Goal: Navigation & Orientation: Understand site structure

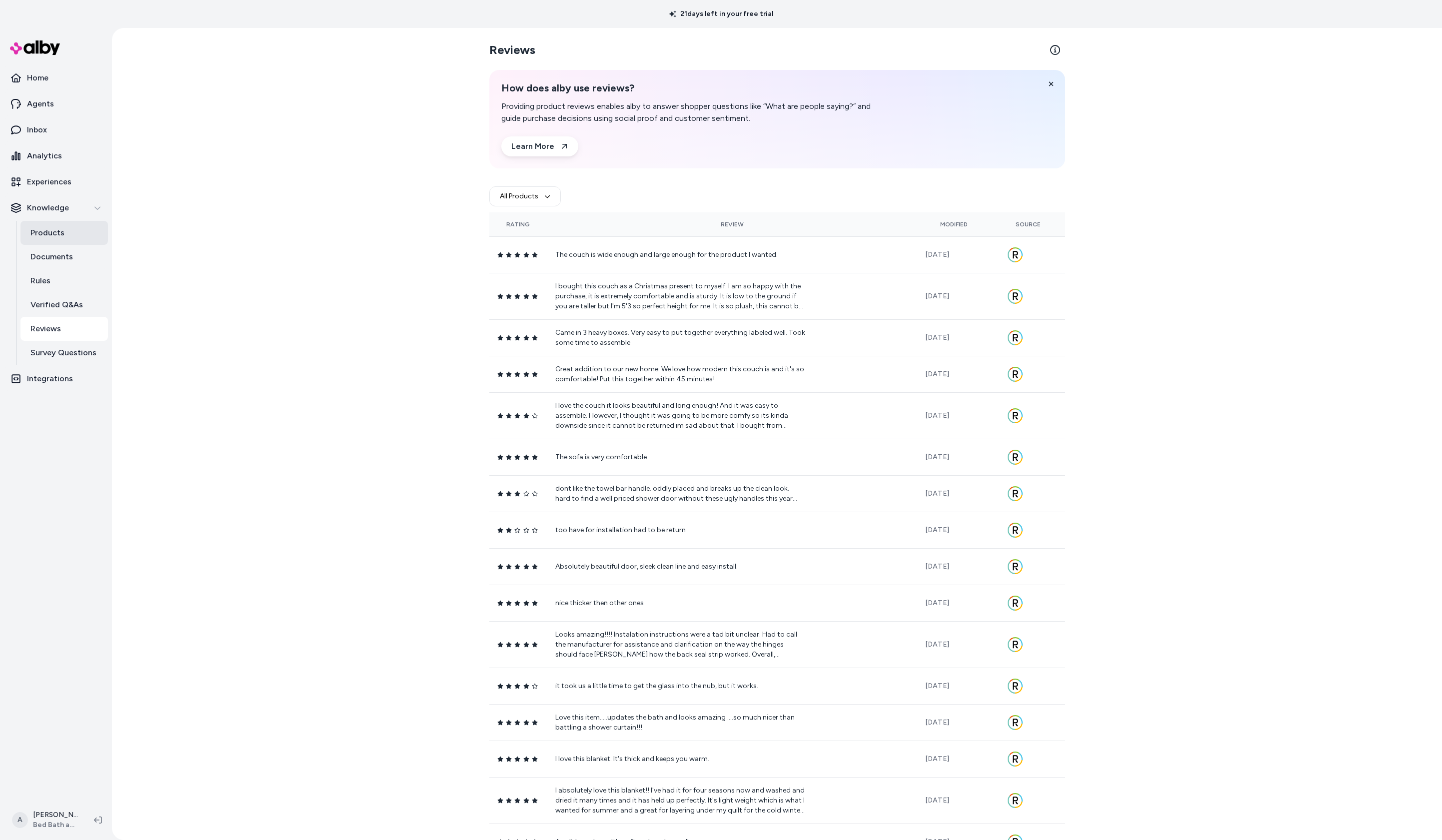
click at [46, 233] on p "Products" at bounding box center [48, 233] width 34 height 12
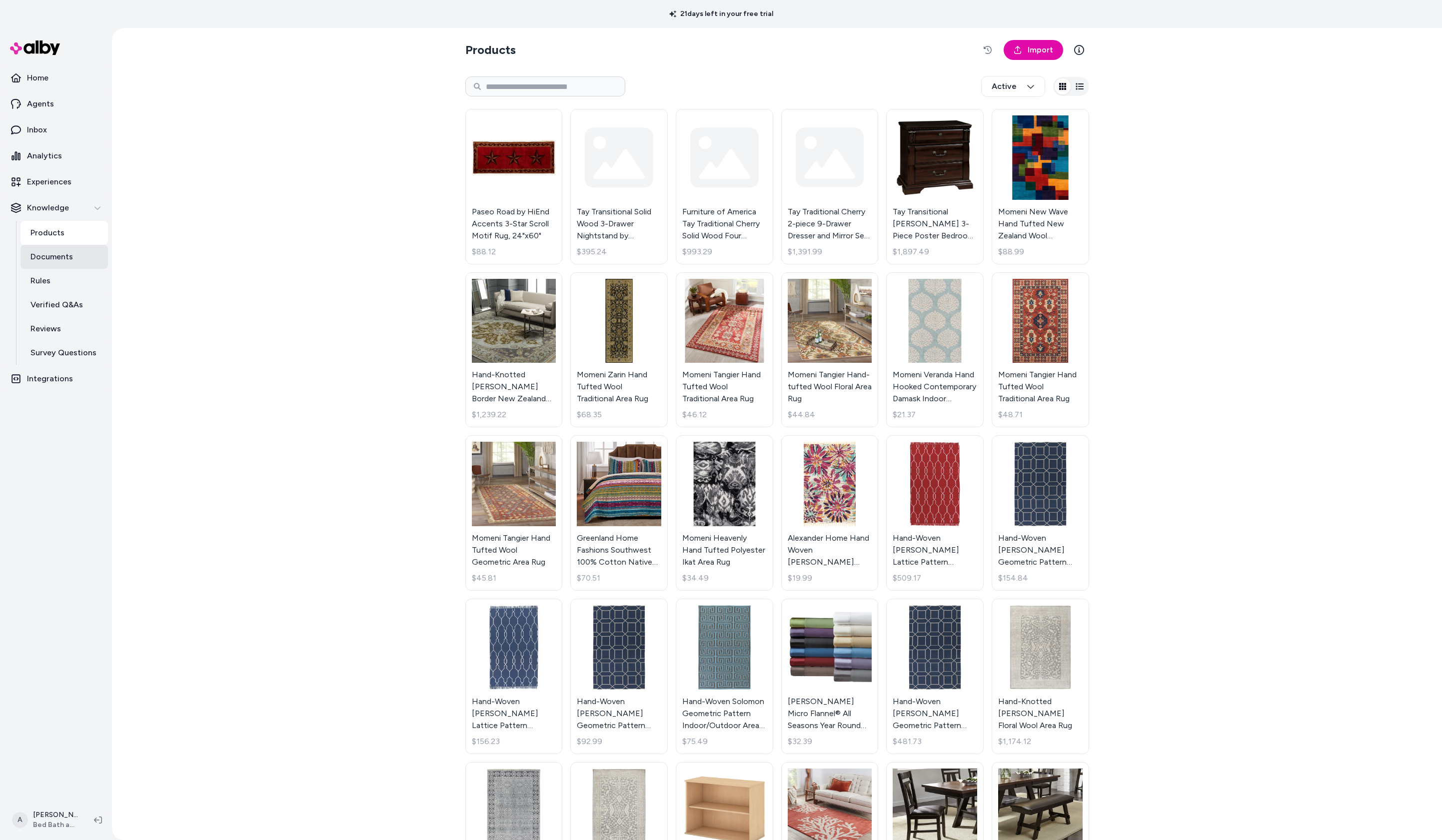
click at [51, 254] on p "Documents" at bounding box center [52, 257] width 43 height 12
click at [260, 200] on div "Products Import Active Paseo Road by HiEnd Accents 3-Star Scroll Motif Rug, 24"…" at bounding box center [777, 434] width 1330 height 812
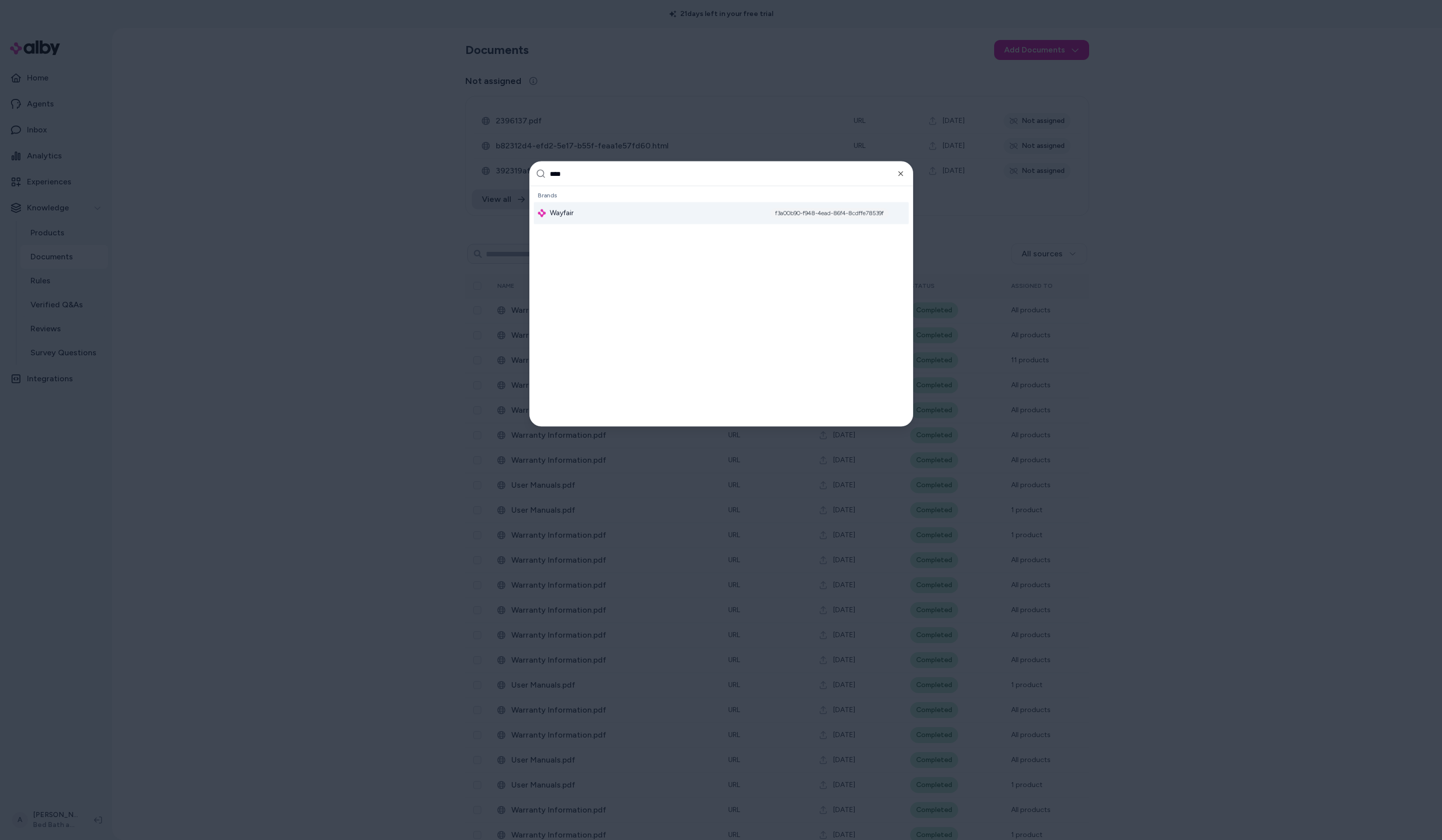
type input "****"
click at [563, 213] on span "Wayfair" at bounding box center [561, 213] width 24 height 10
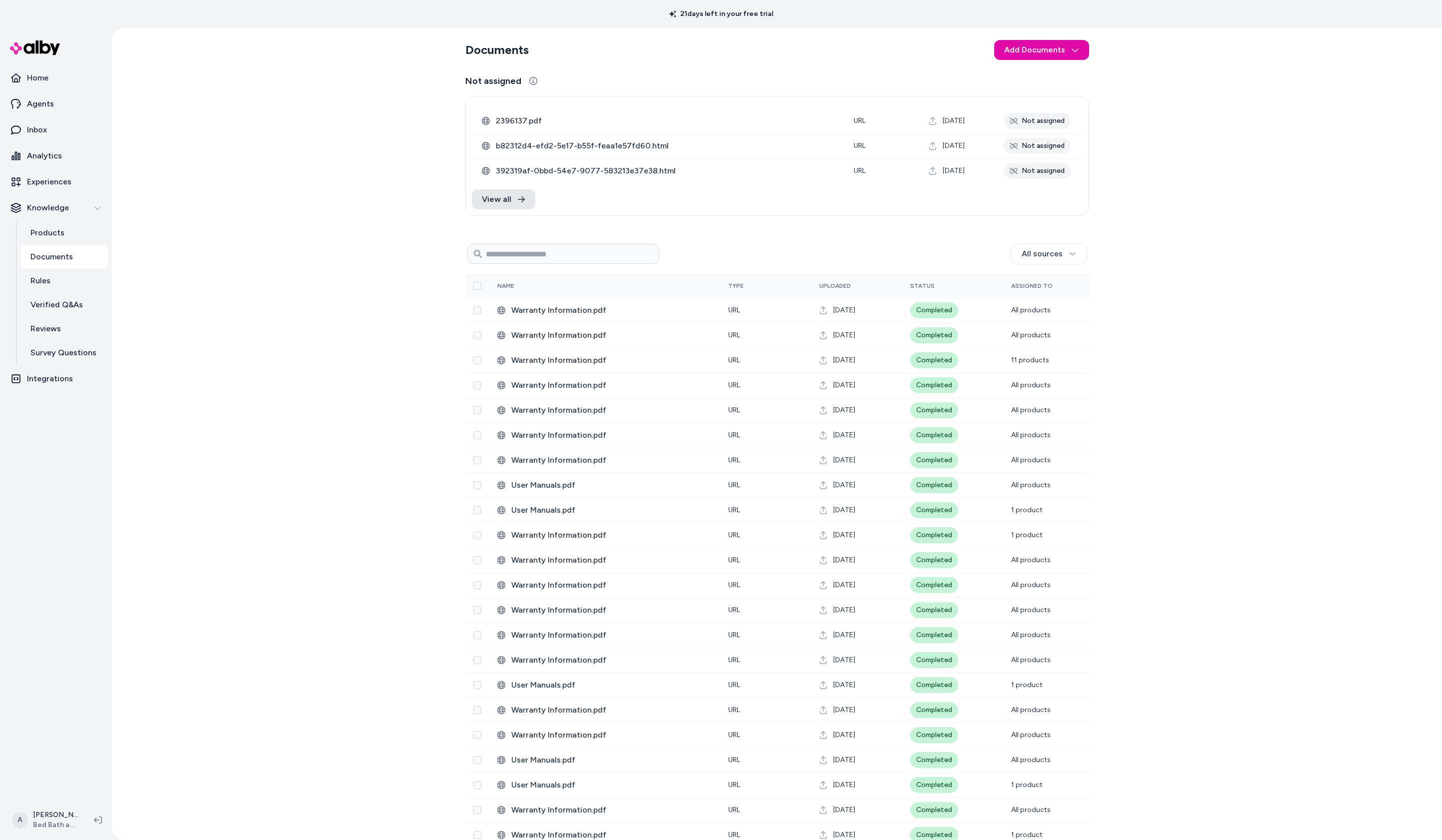
click at [299, 185] on div "Documents Add Documents Not assigned 0 Selected Edit 2396137.pdf URL Sep 15, 20…" at bounding box center [777, 434] width 1330 height 812
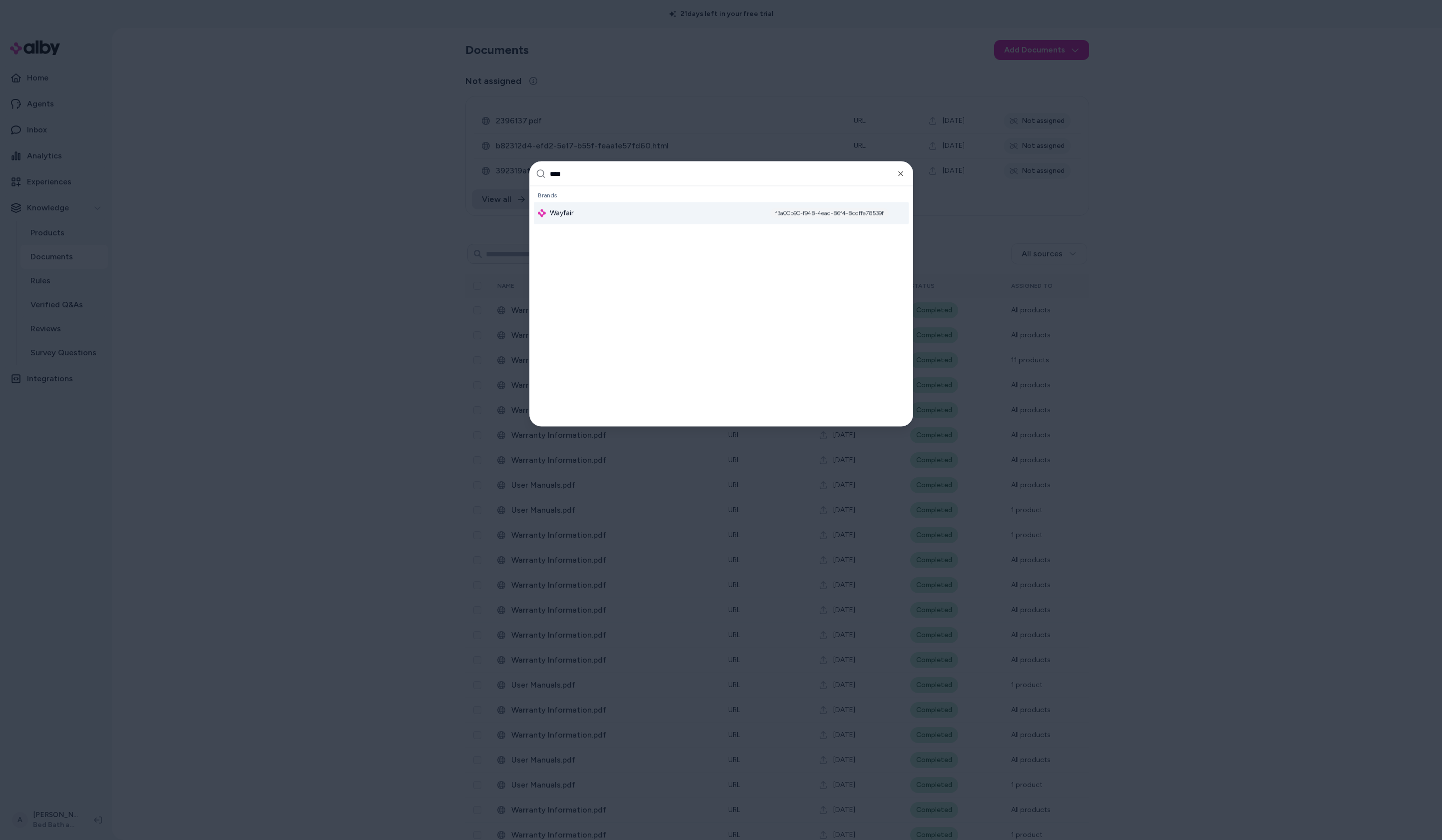
type input "****"
click at [657, 208] on div "Wayfair f3a00b90-f948-4ead-86f4-8cdffe78539f" at bounding box center [721, 213] width 375 height 22
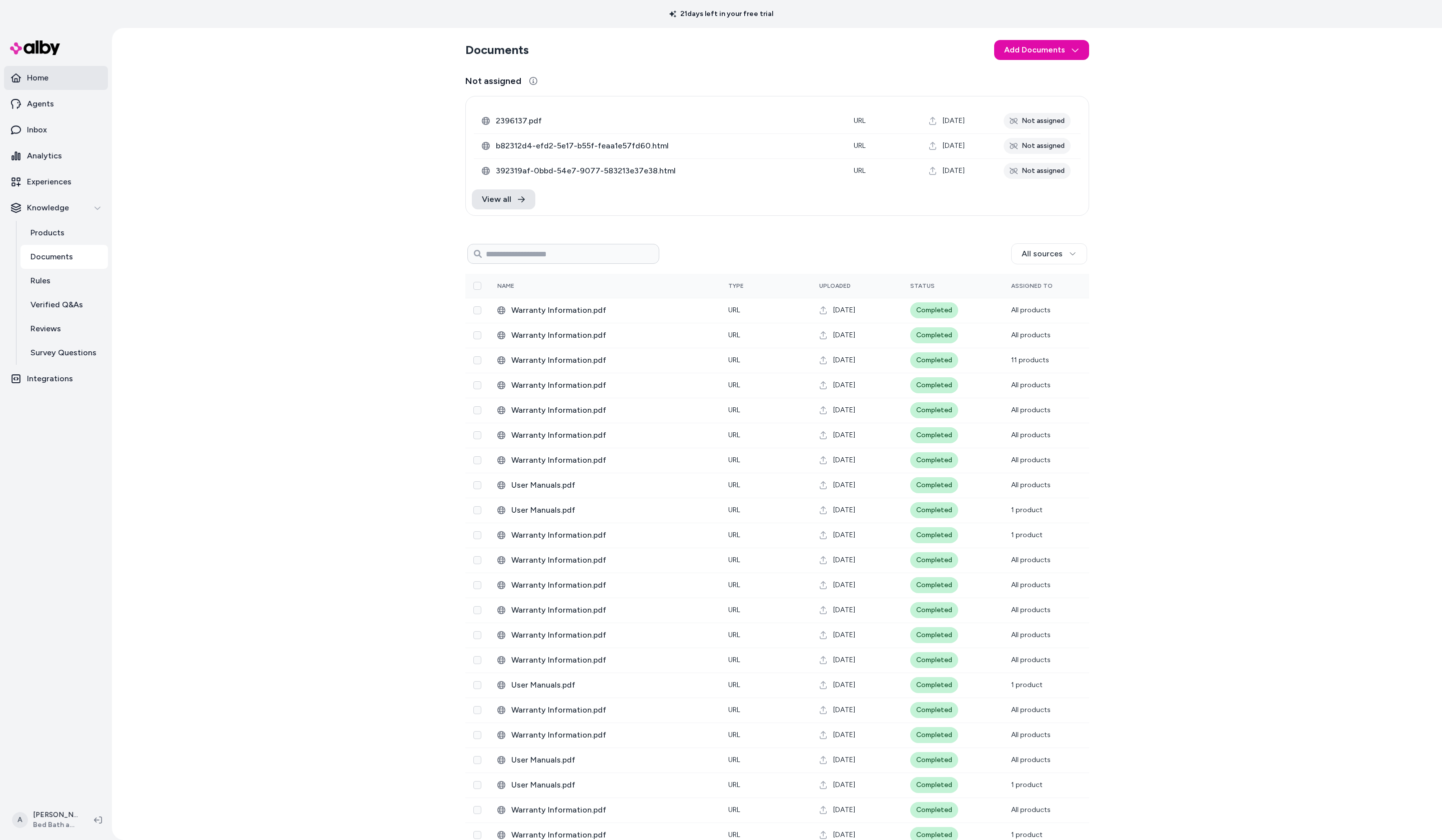
click at [30, 77] on p "Home" at bounding box center [38, 78] width 22 height 12
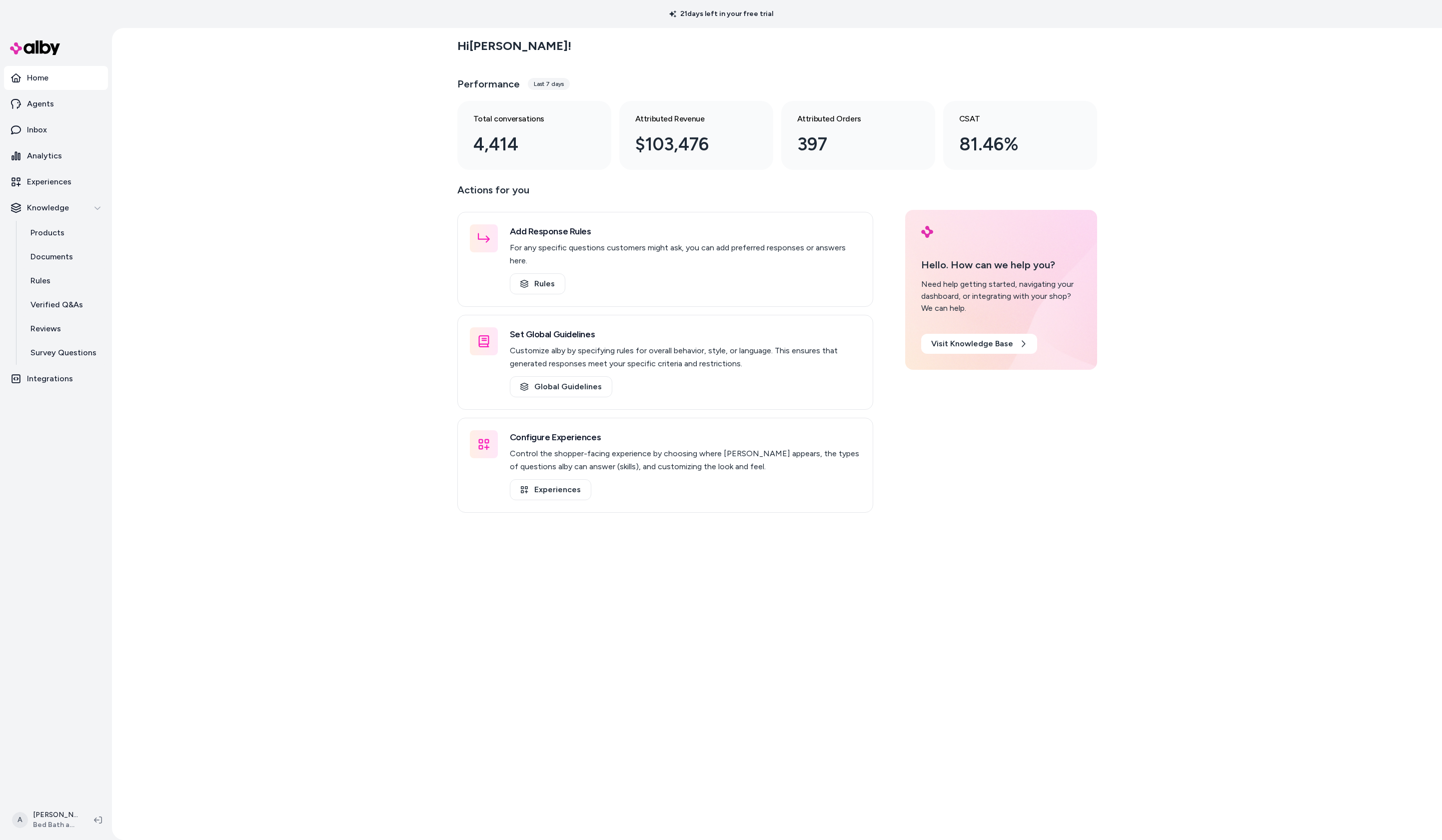
click at [226, 120] on div "Hi Ari ! Performance Last 7 days Total conversations 4,414 Attributed Revenue $…" at bounding box center [777, 434] width 1330 height 812
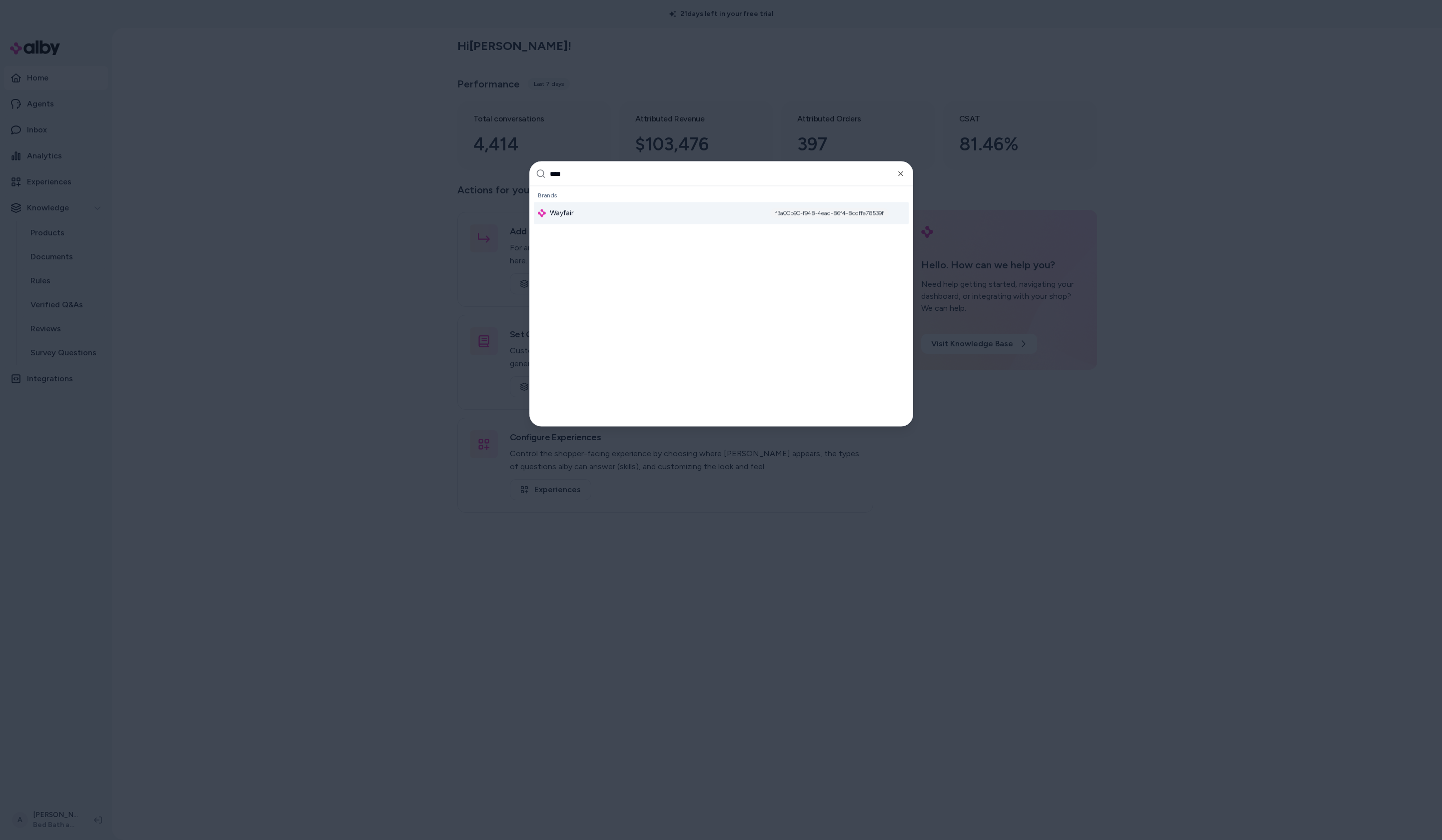
type input "****"
click at [581, 210] on div "Wayfair f3a00b90-f948-4ead-86f4-8cdffe78539f" at bounding box center [721, 213] width 375 height 22
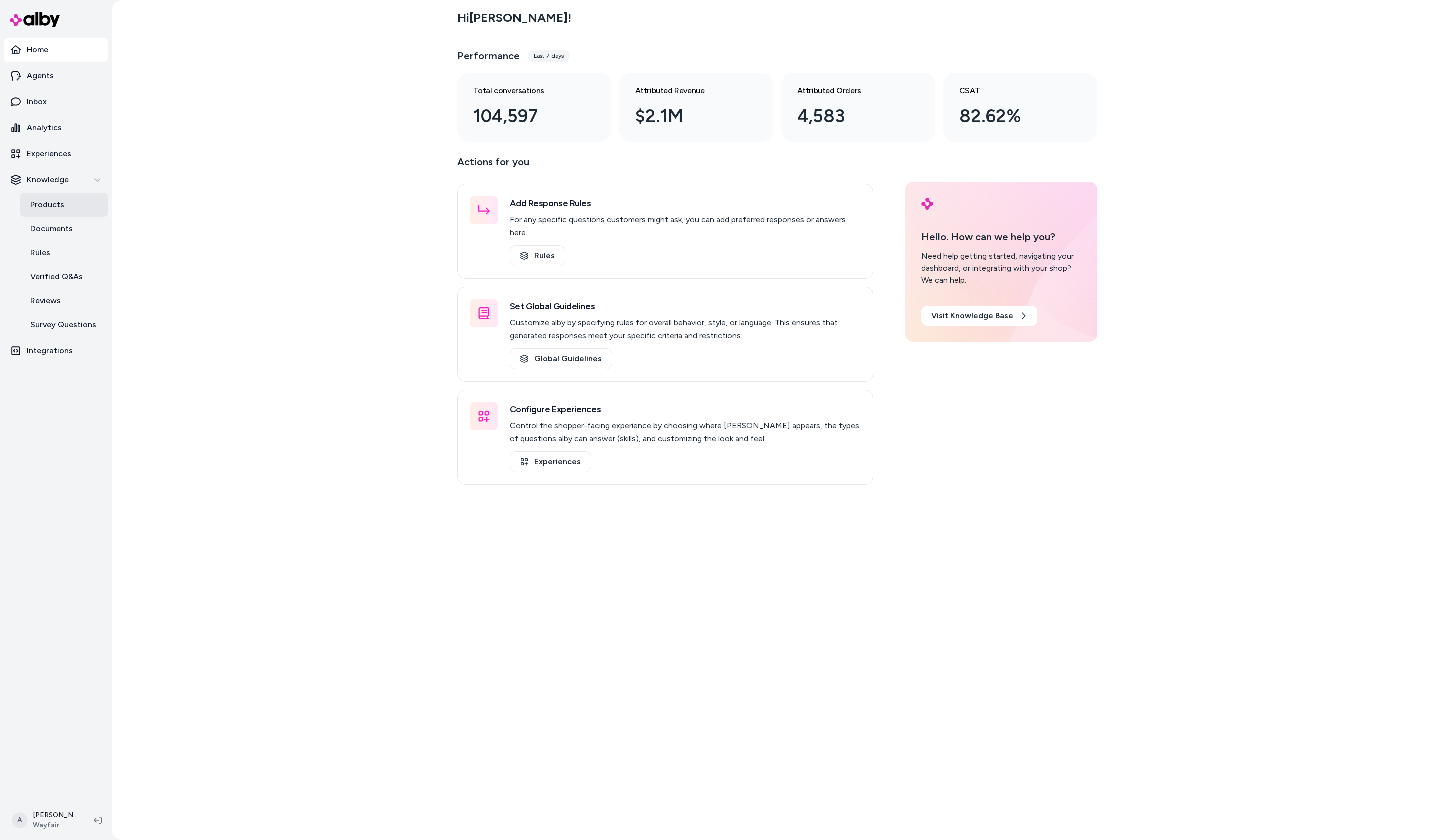
click at [60, 200] on p "Products" at bounding box center [48, 205] width 34 height 12
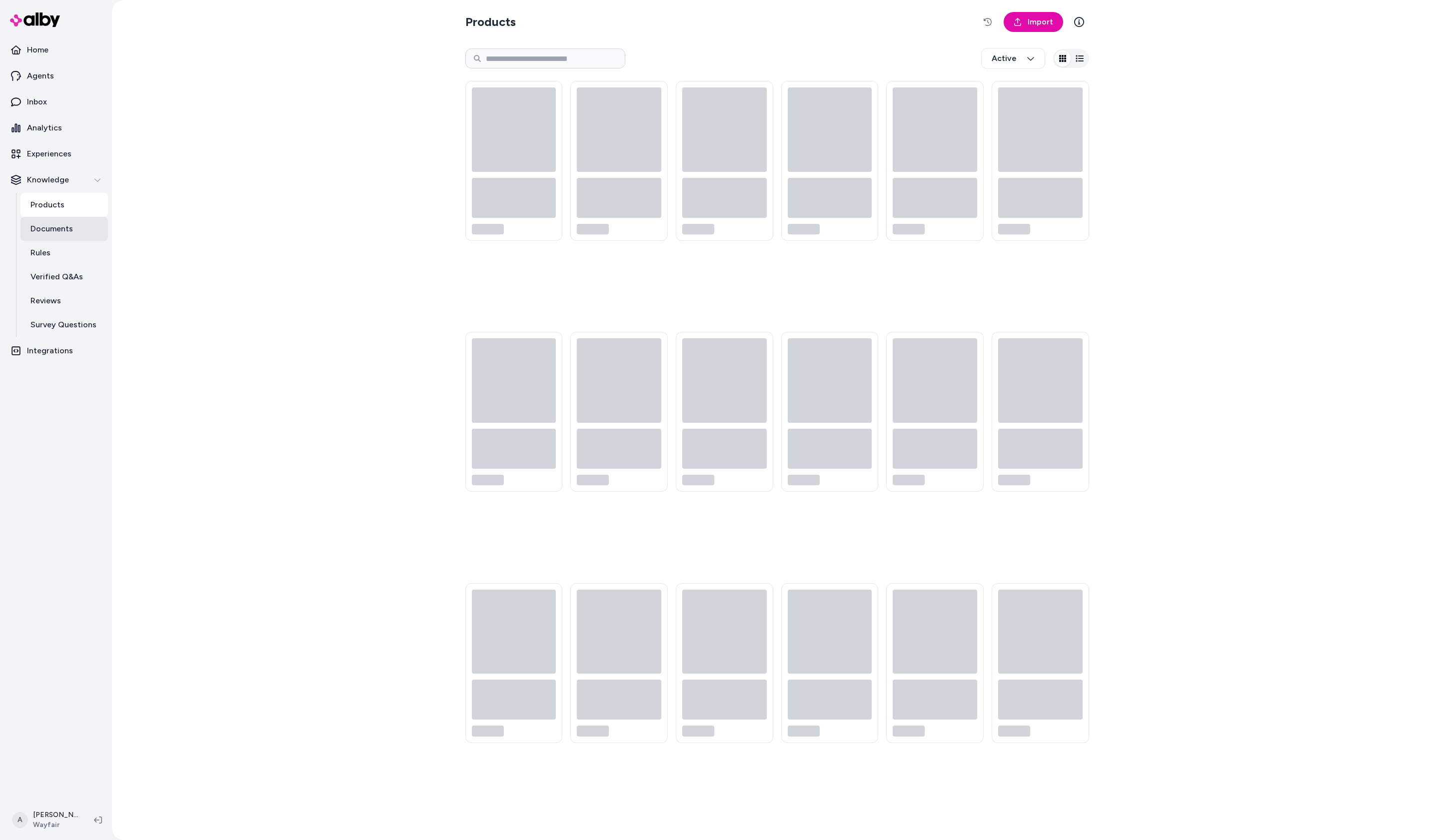
click at [54, 232] on p "Documents" at bounding box center [52, 229] width 43 height 12
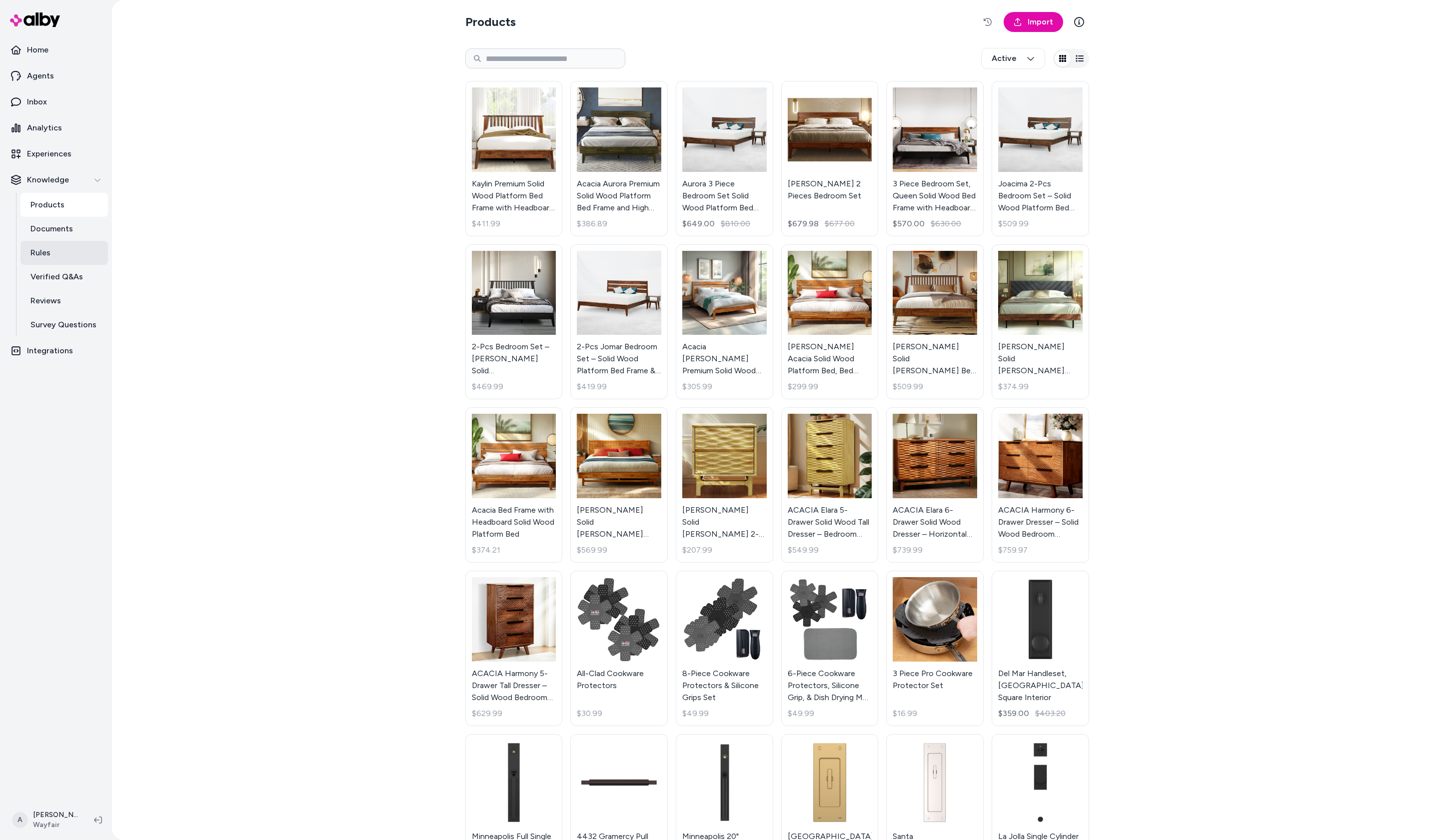
click at [48, 248] on p "Rules" at bounding box center [40, 253] width 20 height 12
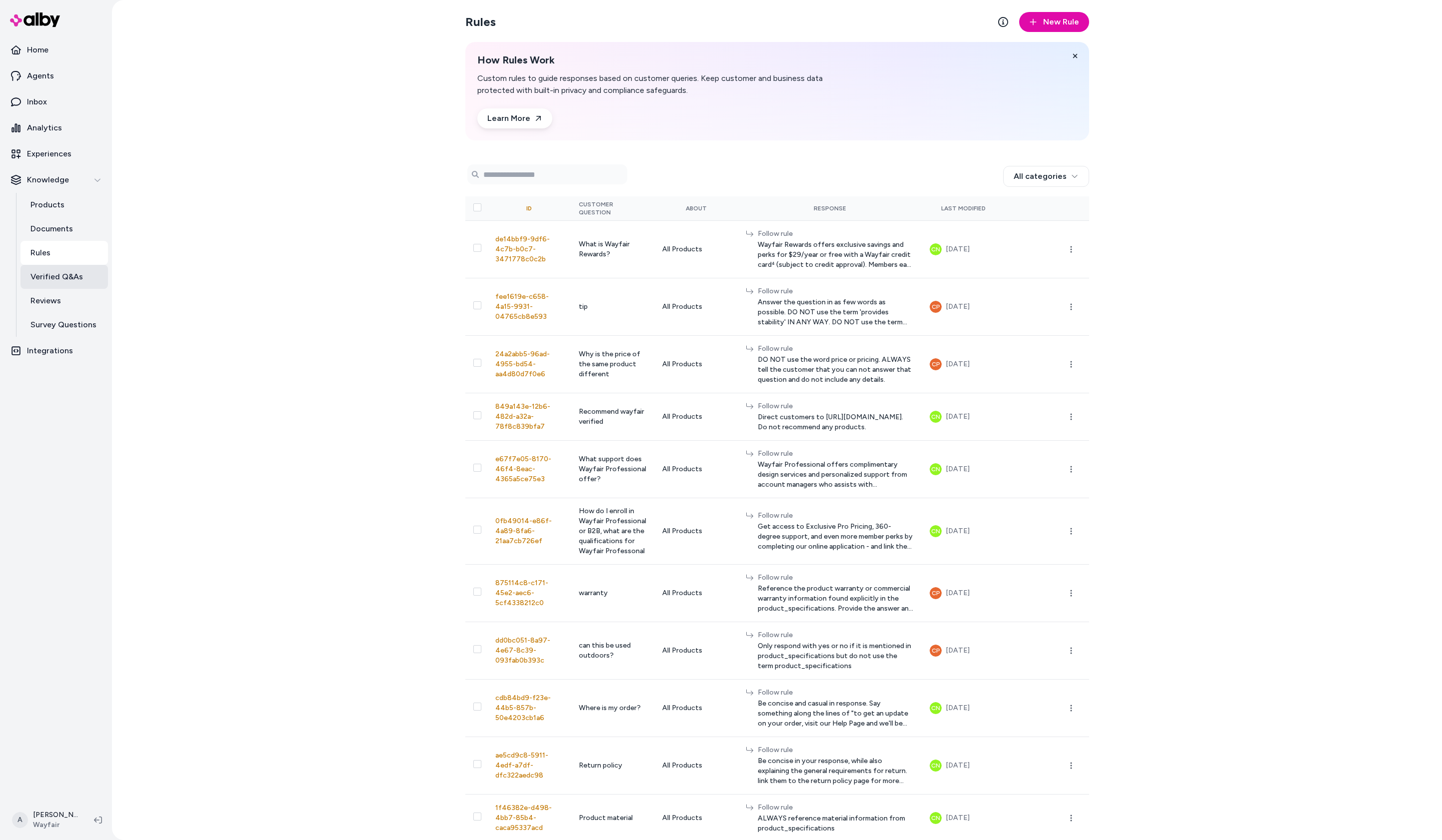
click at [59, 275] on p "Verified Q&As" at bounding box center [56, 277] width 52 height 12
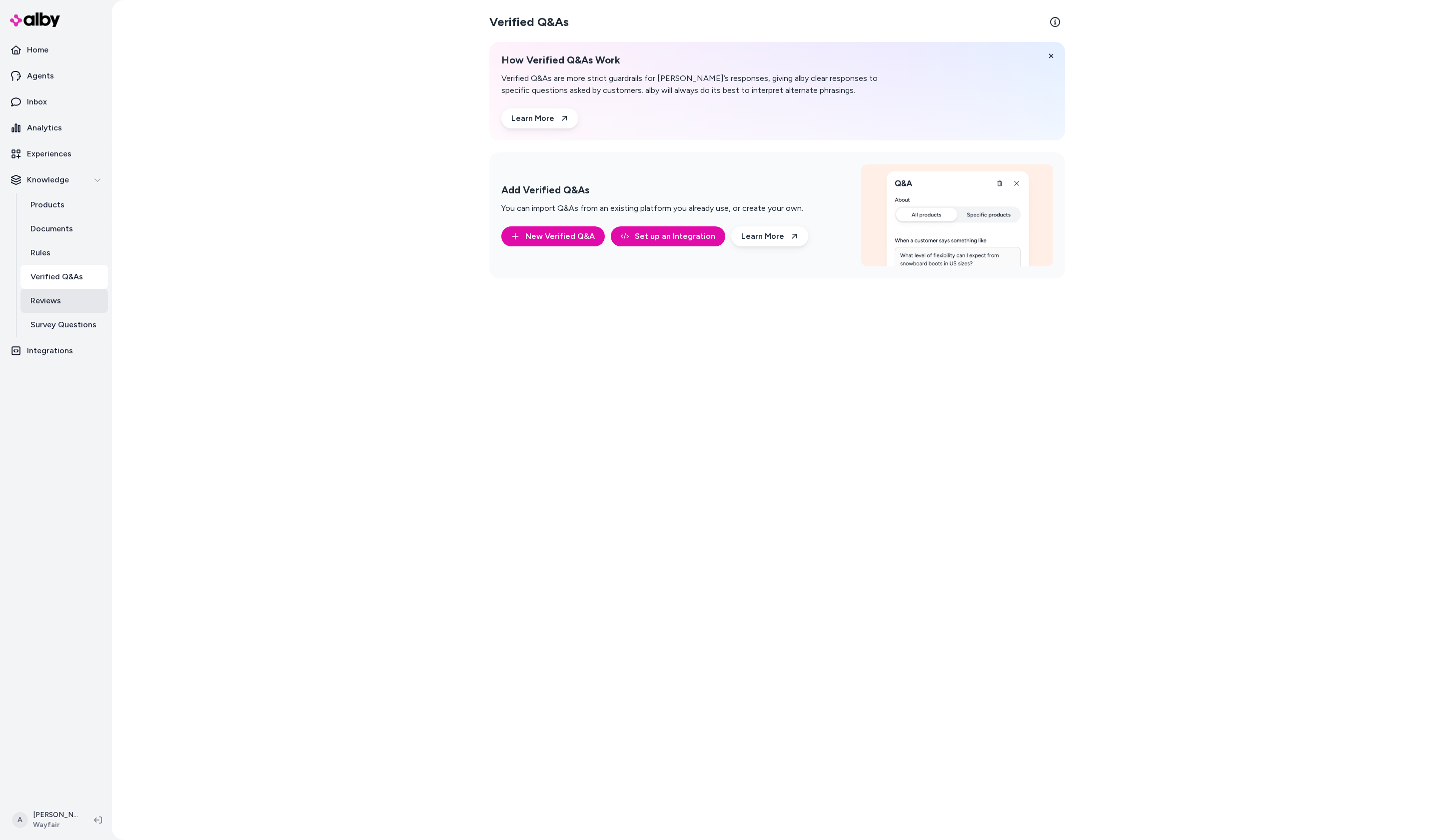
click at [50, 297] on p "Reviews" at bounding box center [45, 301] width 31 height 12
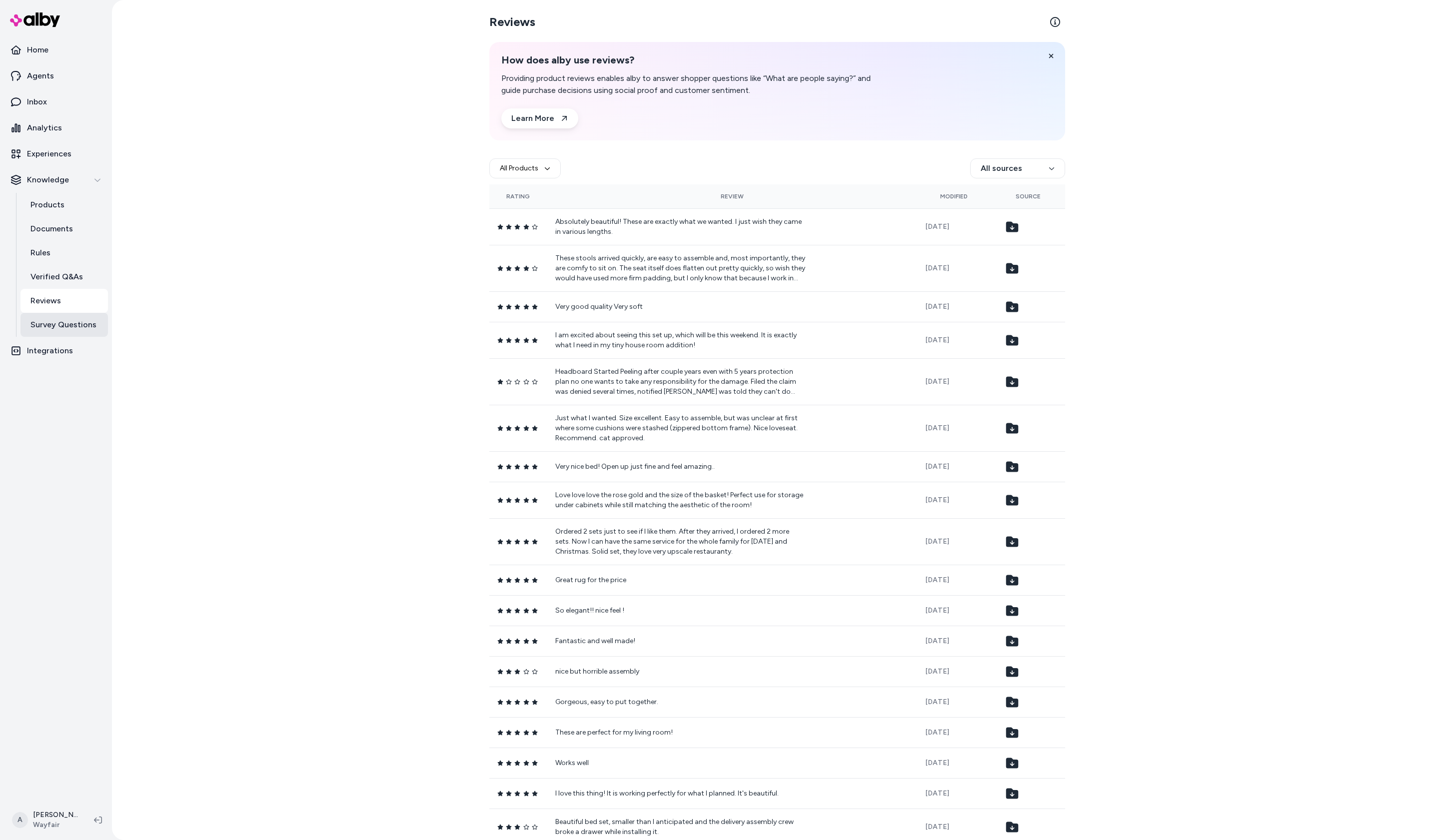
click at [56, 326] on p "Survey Questions" at bounding box center [63, 325] width 66 height 12
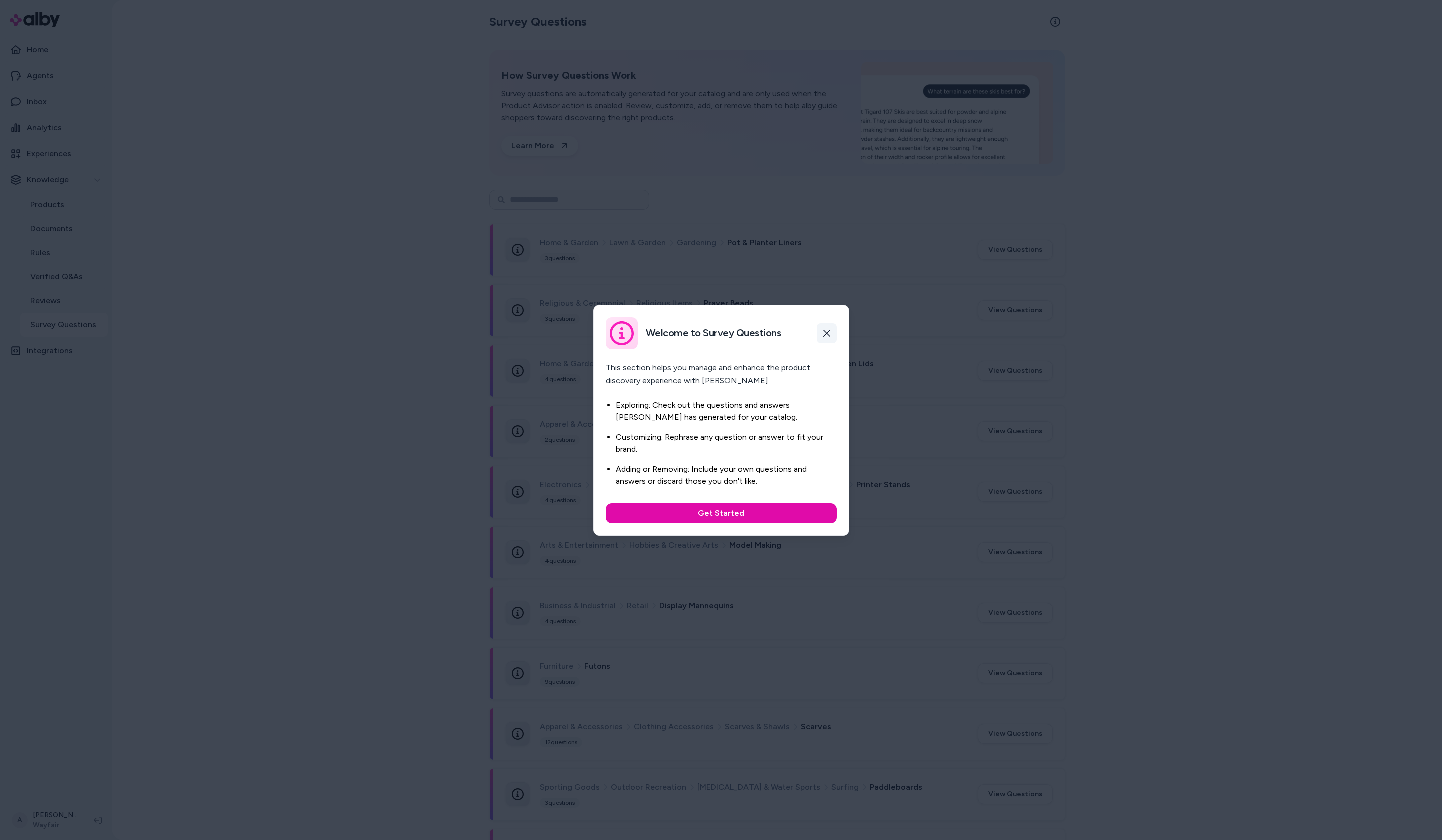
click at [827, 336] on icon "button" at bounding box center [827, 333] width 8 height 8
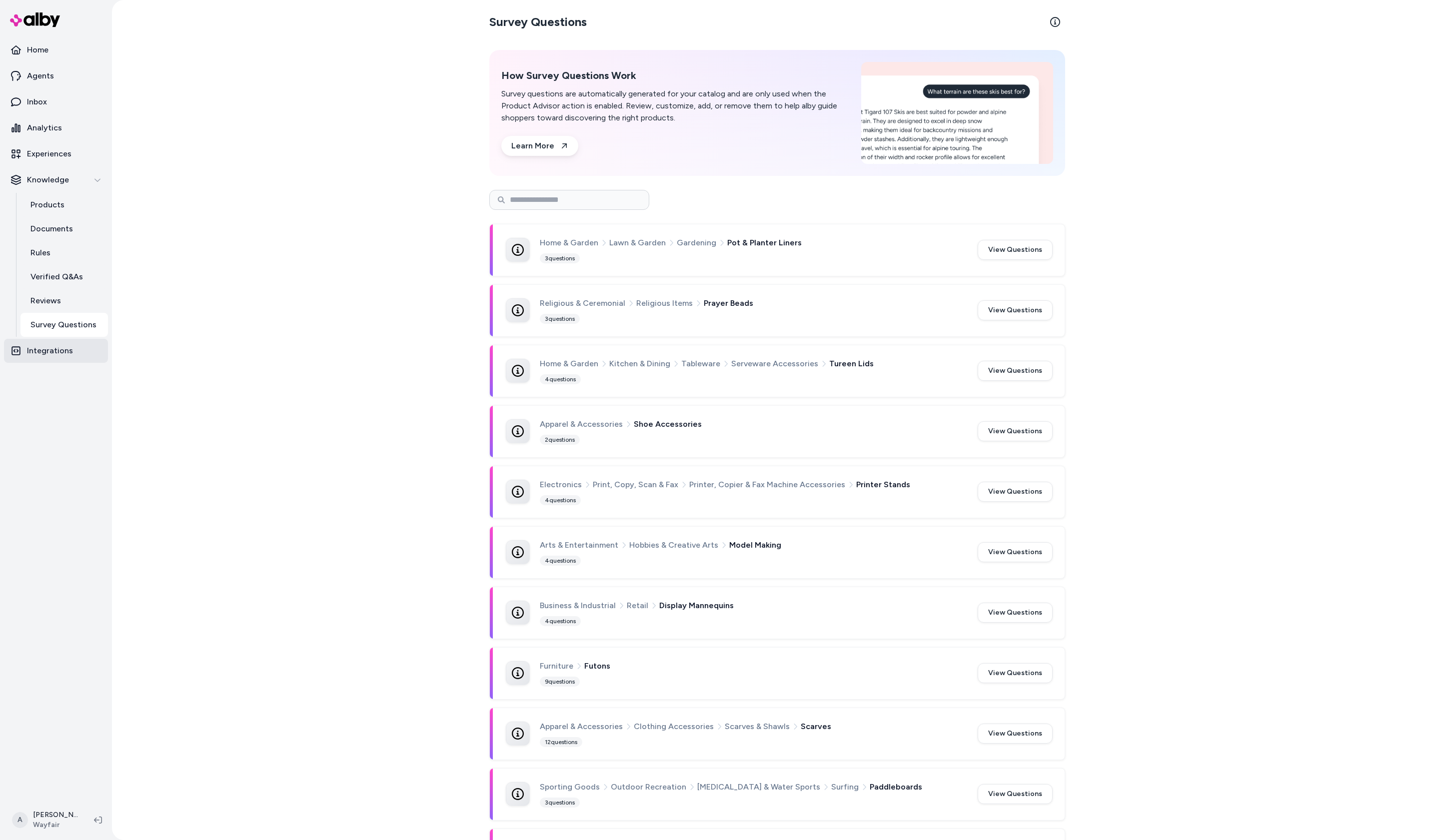
click at [67, 349] on p "Integrations" at bounding box center [50, 351] width 46 height 12
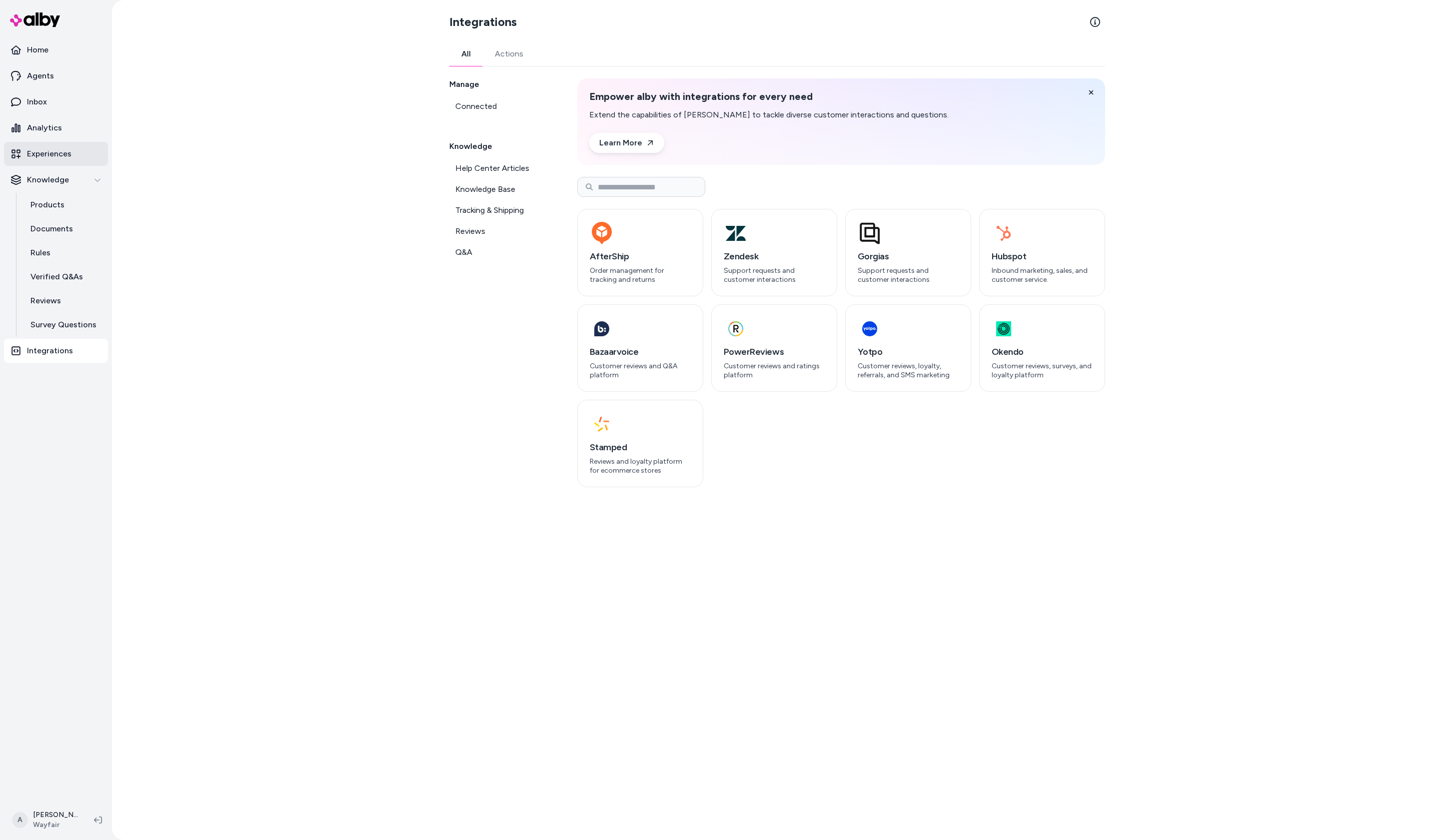
click at [44, 153] on p "Experiences" at bounding box center [50, 154] width 45 height 12
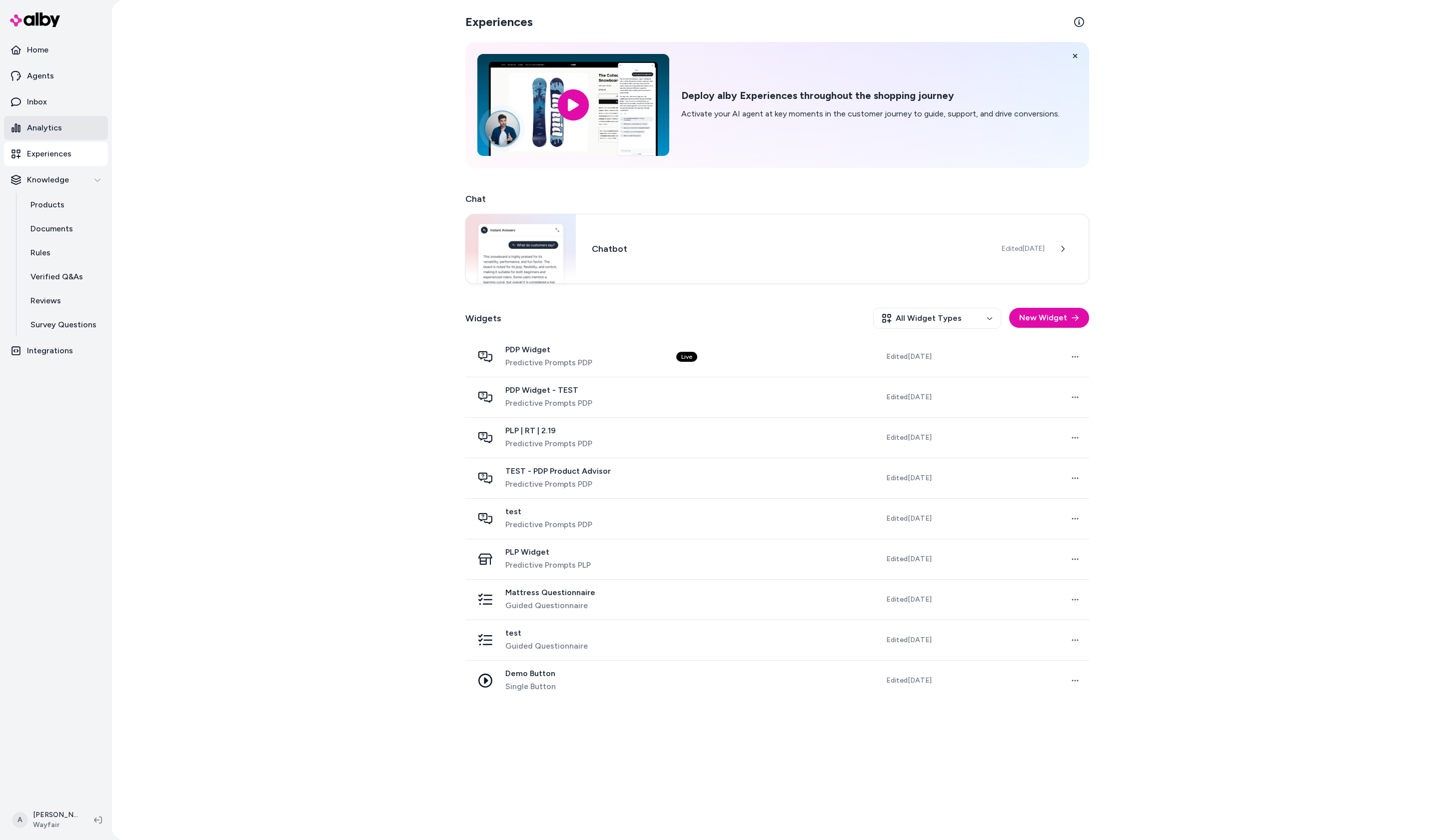
click at [48, 126] on p "Analytics" at bounding box center [45, 128] width 35 height 12
click at [43, 99] on p "Inbox" at bounding box center [37, 102] width 20 height 12
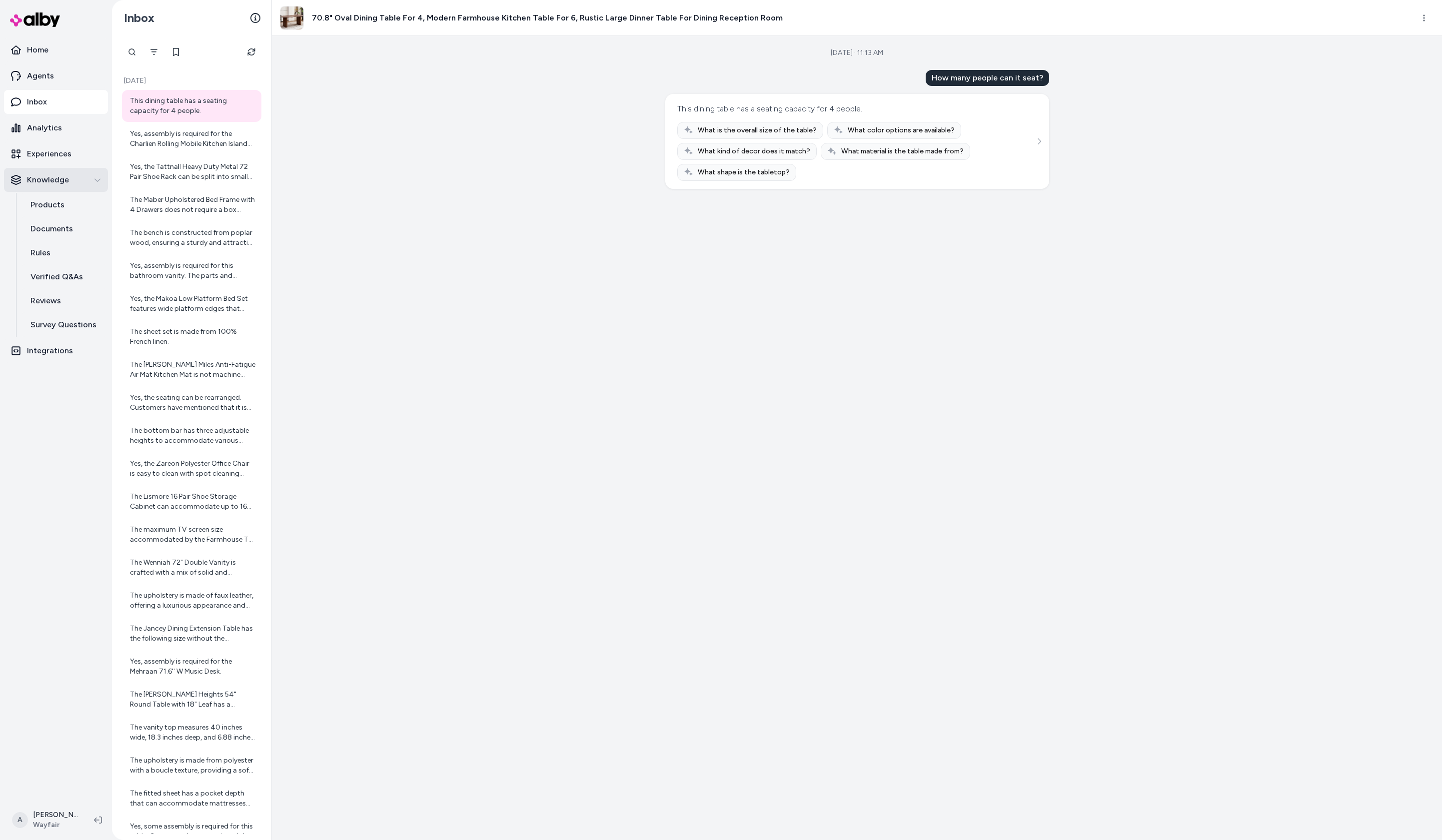
click at [50, 175] on p "Knowledge" at bounding box center [48, 180] width 42 height 12
click at [47, 203] on p "Products" at bounding box center [48, 205] width 34 height 12
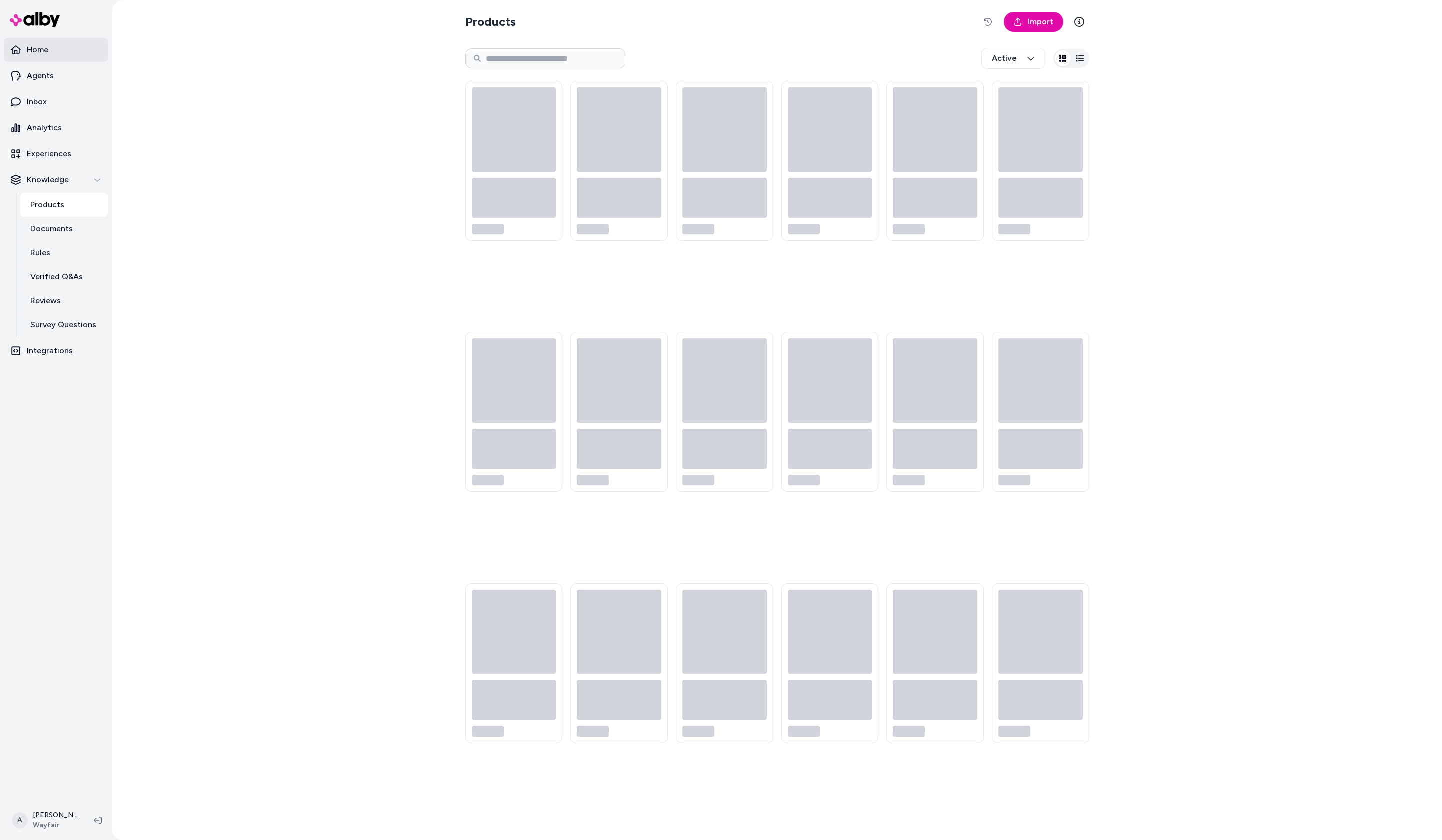
click at [43, 52] on p "Home" at bounding box center [38, 50] width 22 height 12
